Goal: Use online tool/utility

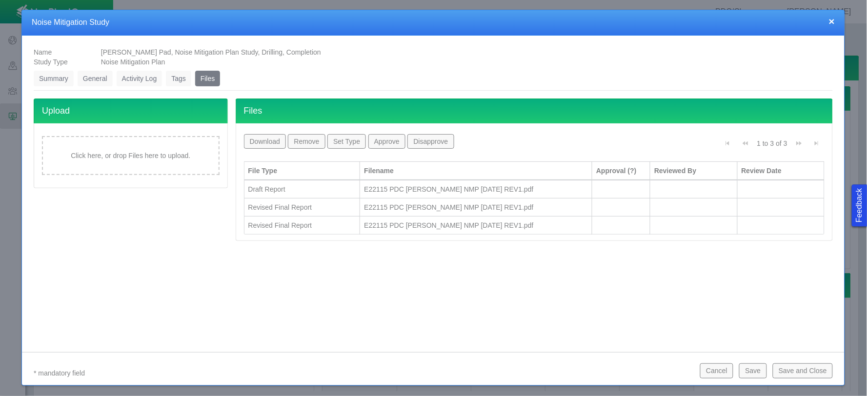
scroll to position [123, 0]
click at [831, 23] on button "×" at bounding box center [832, 21] width 6 height 10
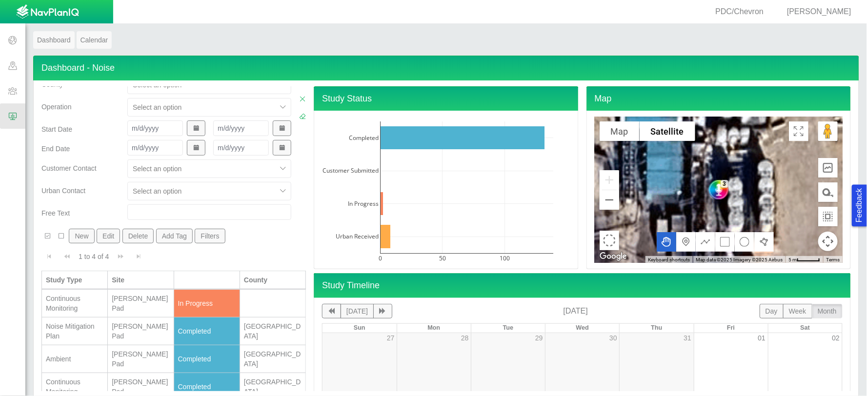
scroll to position [9, 0]
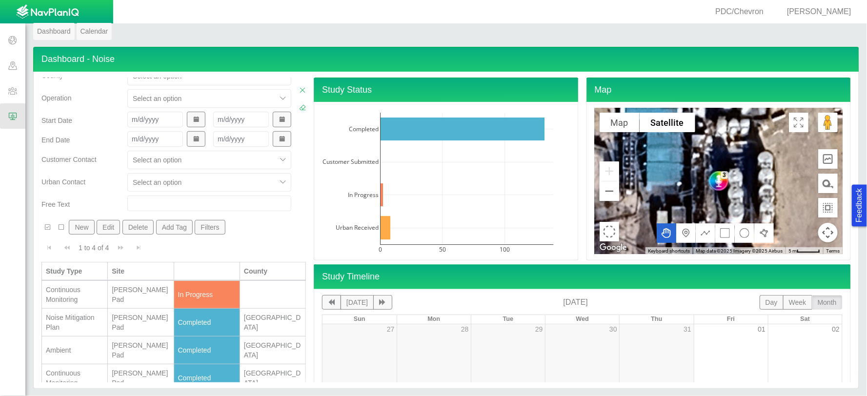
click at [86, 294] on div "Continuous Monitoring" at bounding box center [75, 295] width 58 height 20
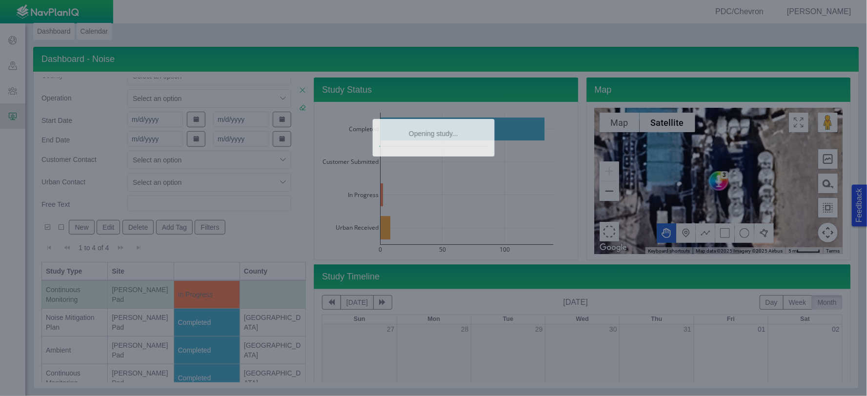
type textarea "x"
type input "[DATE] 12:10 PM"
type input "[DATE] 1:10 PM"
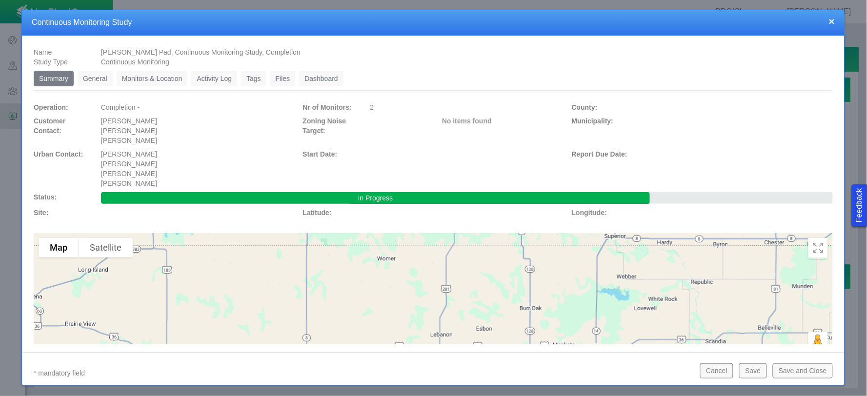
click at [311, 71] on link "Dashboard" at bounding box center [321, 79] width 44 height 16
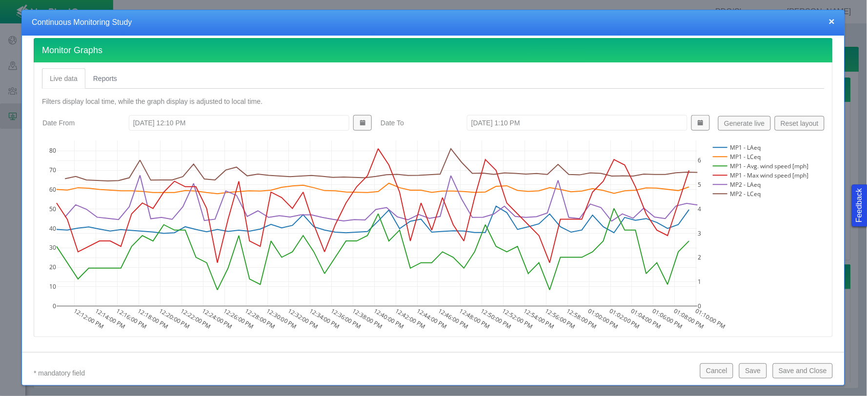
scroll to position [325, 0]
